Goal: Transaction & Acquisition: Purchase product/service

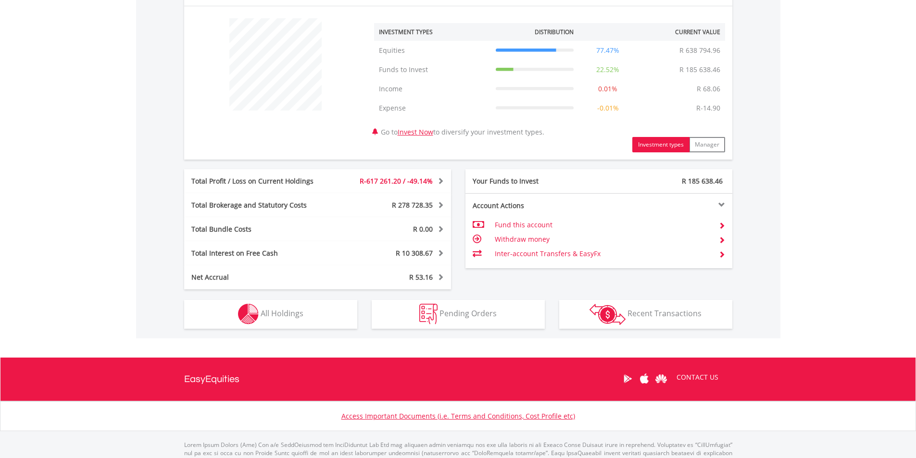
scroll to position [369, 0]
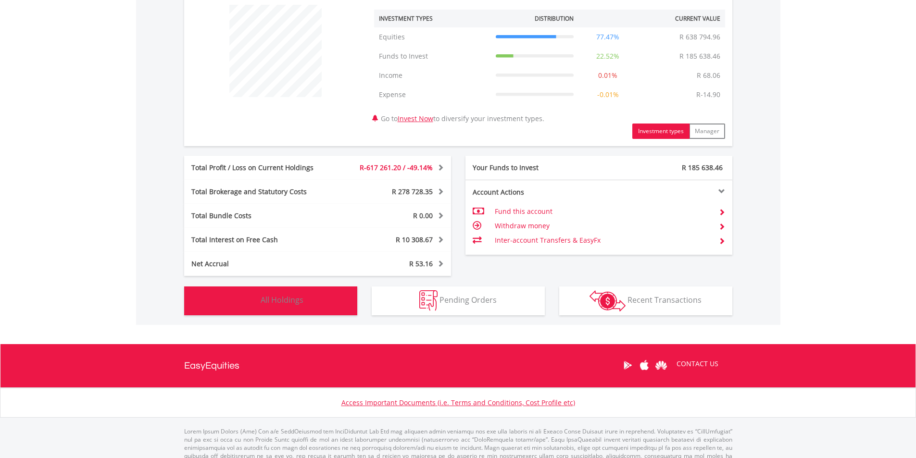
click at [266, 298] on span "All Holdings" at bounding box center [282, 300] width 43 height 11
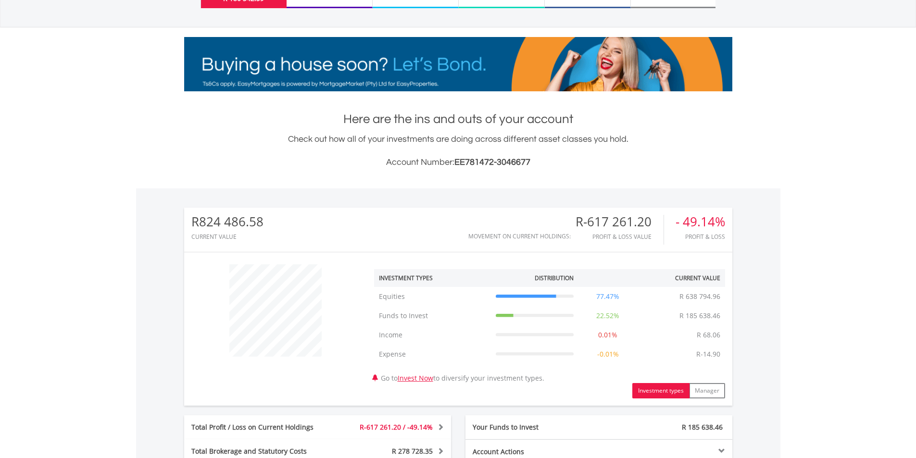
scroll to position [0, 0]
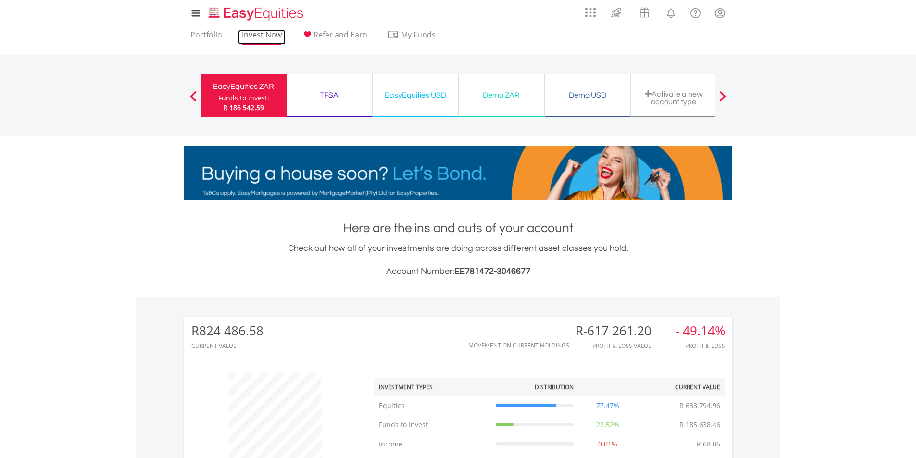
click at [254, 33] on link "Invest Now" at bounding box center [262, 37] width 48 height 15
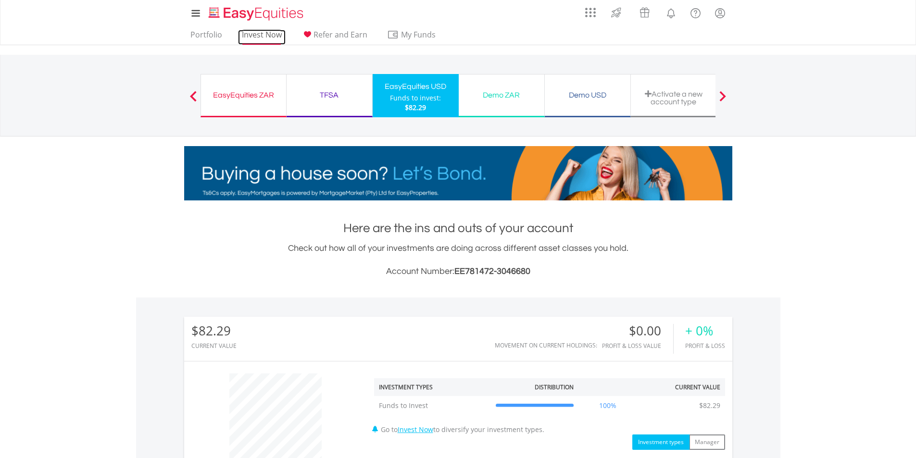
click at [259, 32] on link "Invest Now" at bounding box center [262, 37] width 48 height 15
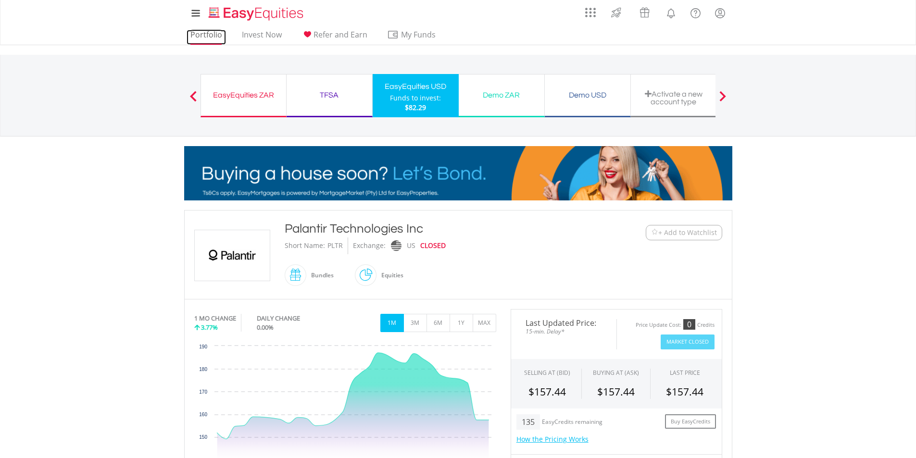
click at [203, 33] on link "Portfolio" at bounding box center [206, 37] width 39 height 15
